Goal: Find contact information: Find contact information

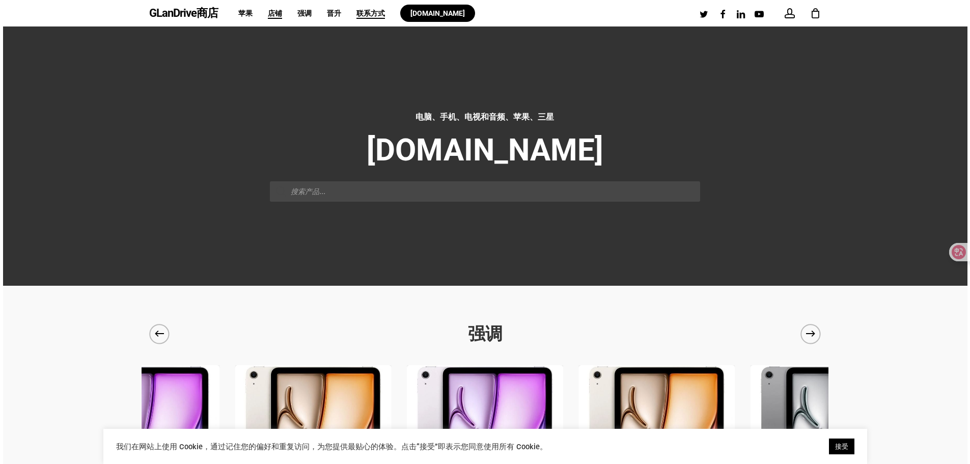
click at [272, 13] on font "店铺" at bounding box center [275, 13] width 14 height 8
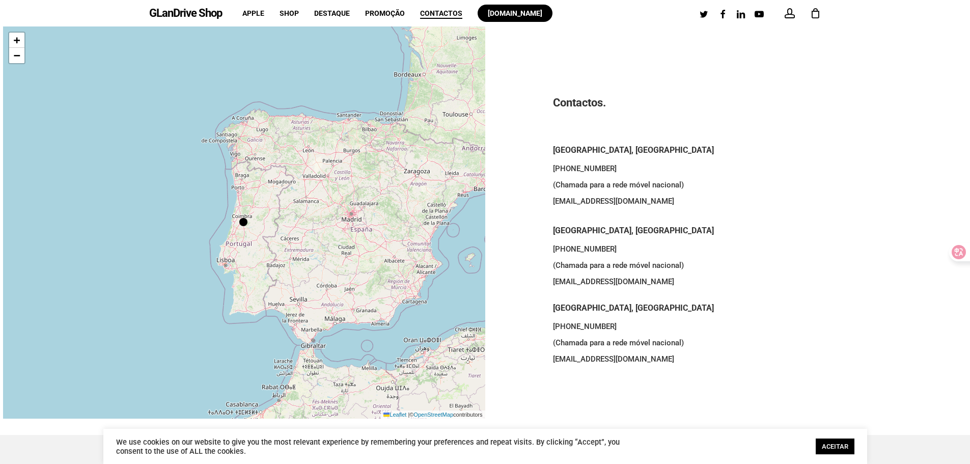
click at [562, 203] on p "[PHONE_NUMBER] (Chamada para a rede móvel nacional) [EMAIL_ADDRESS][DOMAIN_NAME]" at bounding box center [726, 190] width 346 height 61
drag, startPoint x: 562, startPoint y: 203, endPoint x: 616, endPoint y: 205, distance: 54.0
click at [616, 205] on p "[PHONE_NUMBER] (Chamada para a rede móvel nacional) [EMAIL_ADDRESS][DOMAIN_NAME]" at bounding box center [726, 190] width 346 height 61
copy p "[EMAIL_ADDRESS][DOMAIN_NAME]"
click at [606, 170] on p "+351 963 075 644 (Chamada para a rede móvel nacional) porto@glandrive.pt" at bounding box center [726, 190] width 346 height 61
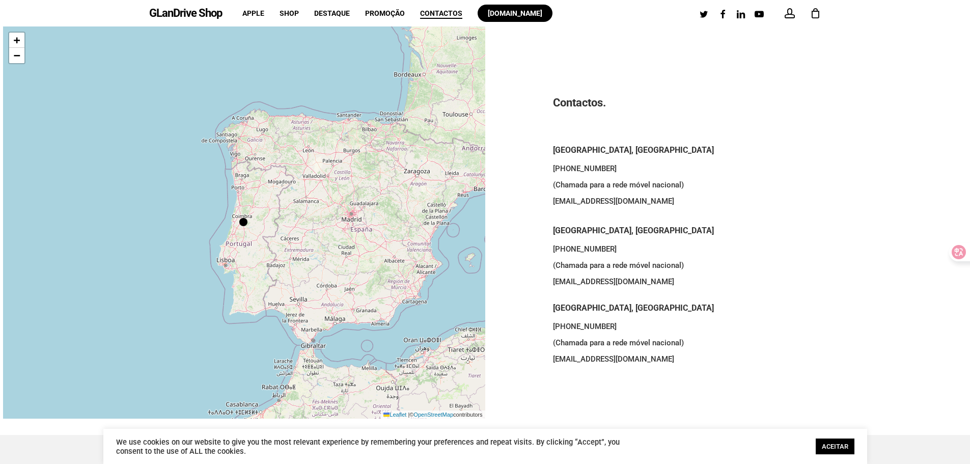
click at [241, 219] on div at bounding box center [243, 222] width 8 height 8
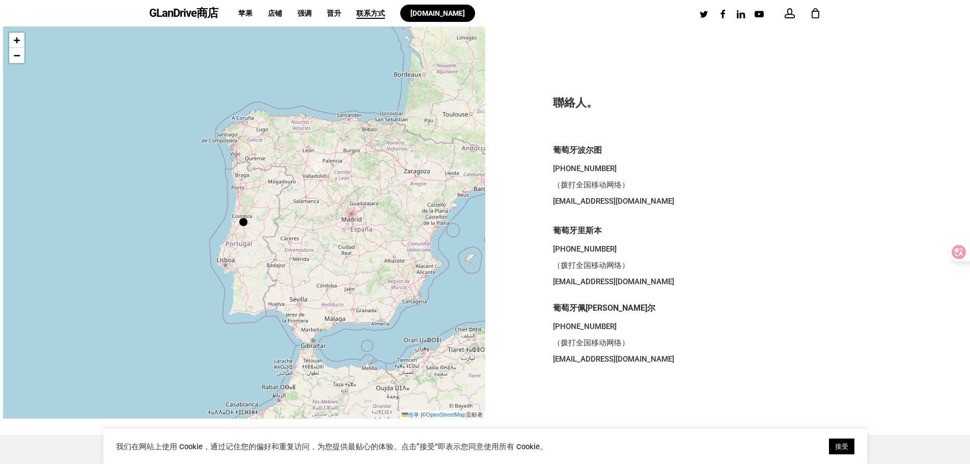
click at [241, 222] on div at bounding box center [243, 222] width 8 height 8
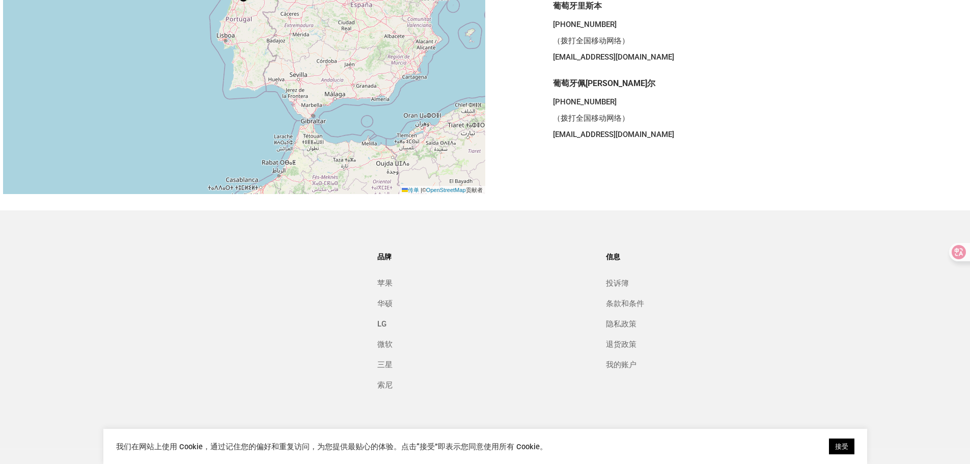
scroll to position [244, 0]
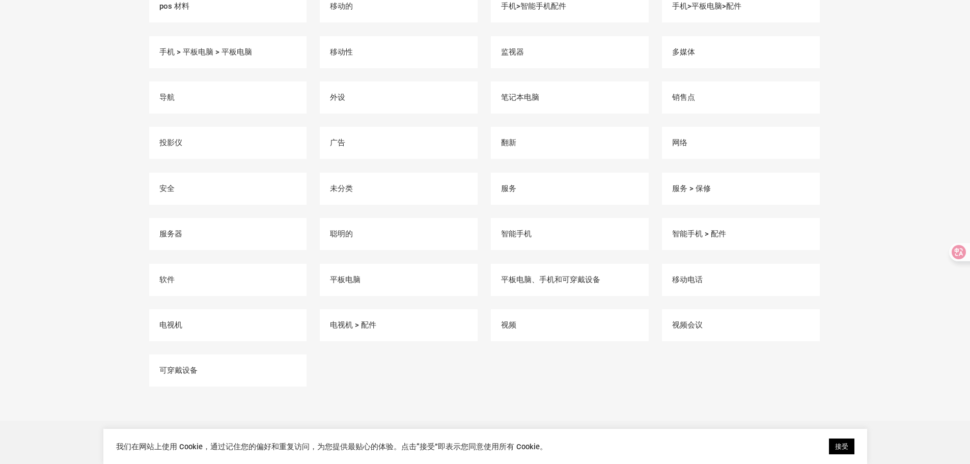
scroll to position [866, 0]
